Goal: Obtain resource: Download file/media

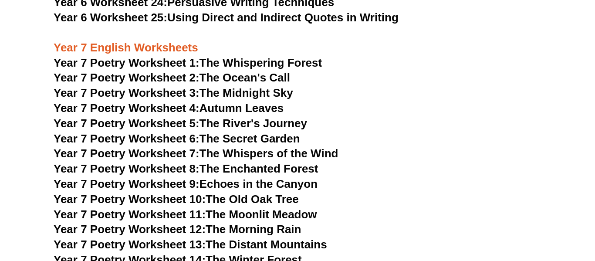
scroll to position [5303, 0]
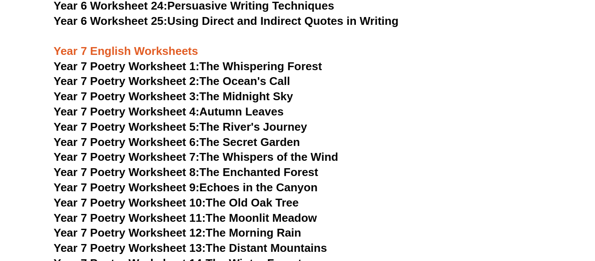
click at [254, 60] on link "Year 7 Poetry Worksheet 1: The Whispering Forest" at bounding box center [188, 66] width 268 height 13
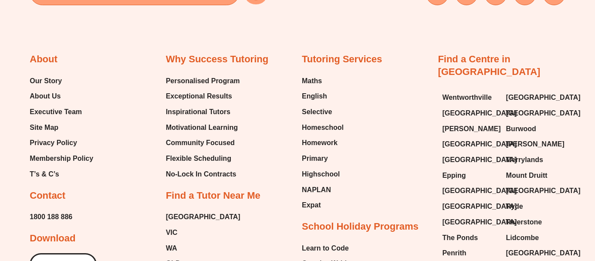
scroll to position [8908, 0]
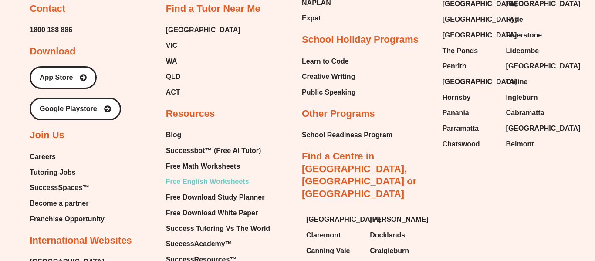
click at [200, 175] on span "Free English Worksheets" at bounding box center [207, 181] width 83 height 13
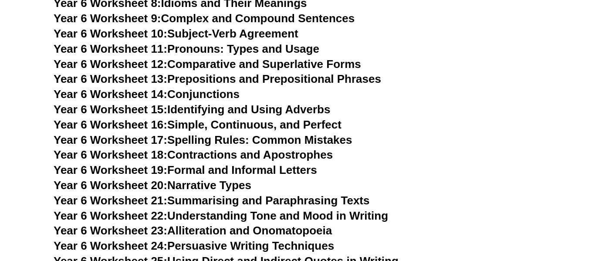
scroll to position [5103, 0]
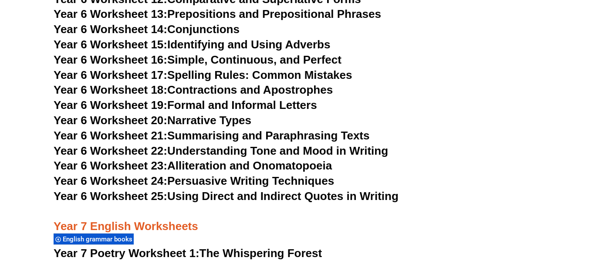
click at [257, 189] on link "Year 6 Worksheet 25: Using Direct and Indirect Quotes in Writing" at bounding box center [226, 195] width 345 height 13
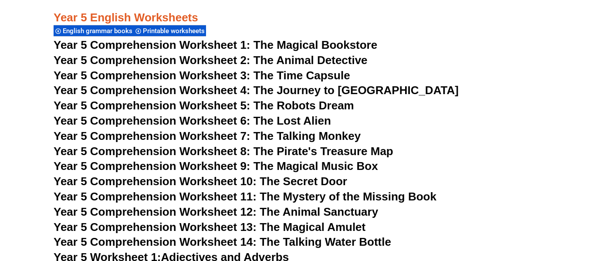
scroll to position [3863, 0]
